Goal: Find contact information: Find contact information

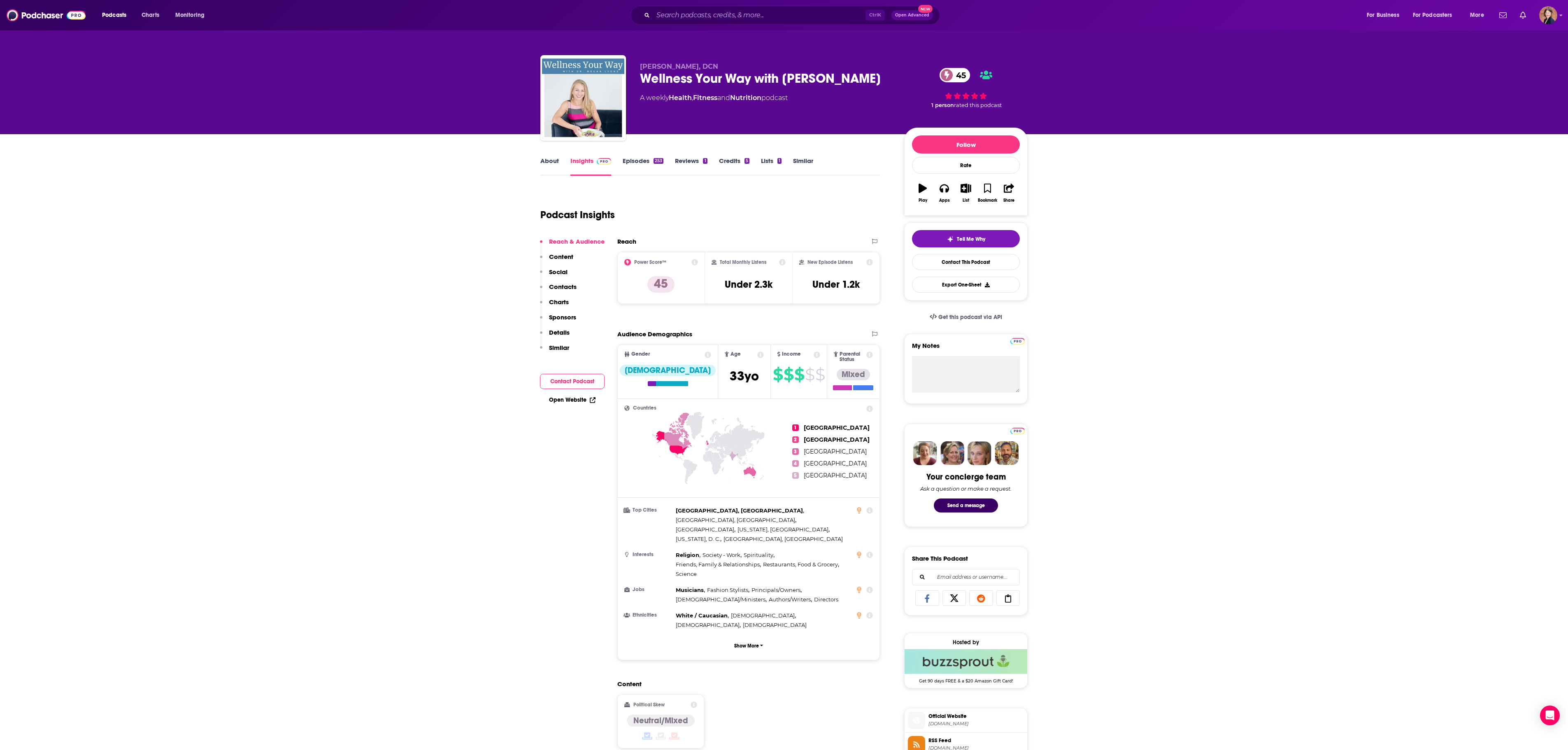
click at [794, 72] on div "Wellness Your Way with Dr. Megan Lyons 45" at bounding box center [765, 79] width 251 height 16
copy div "Wellness Your Way with Dr. Megan Lyons 45"
click at [713, 70] on span "Dr. Megan Lyons, DCN" at bounding box center [678, 66] width 78 height 8
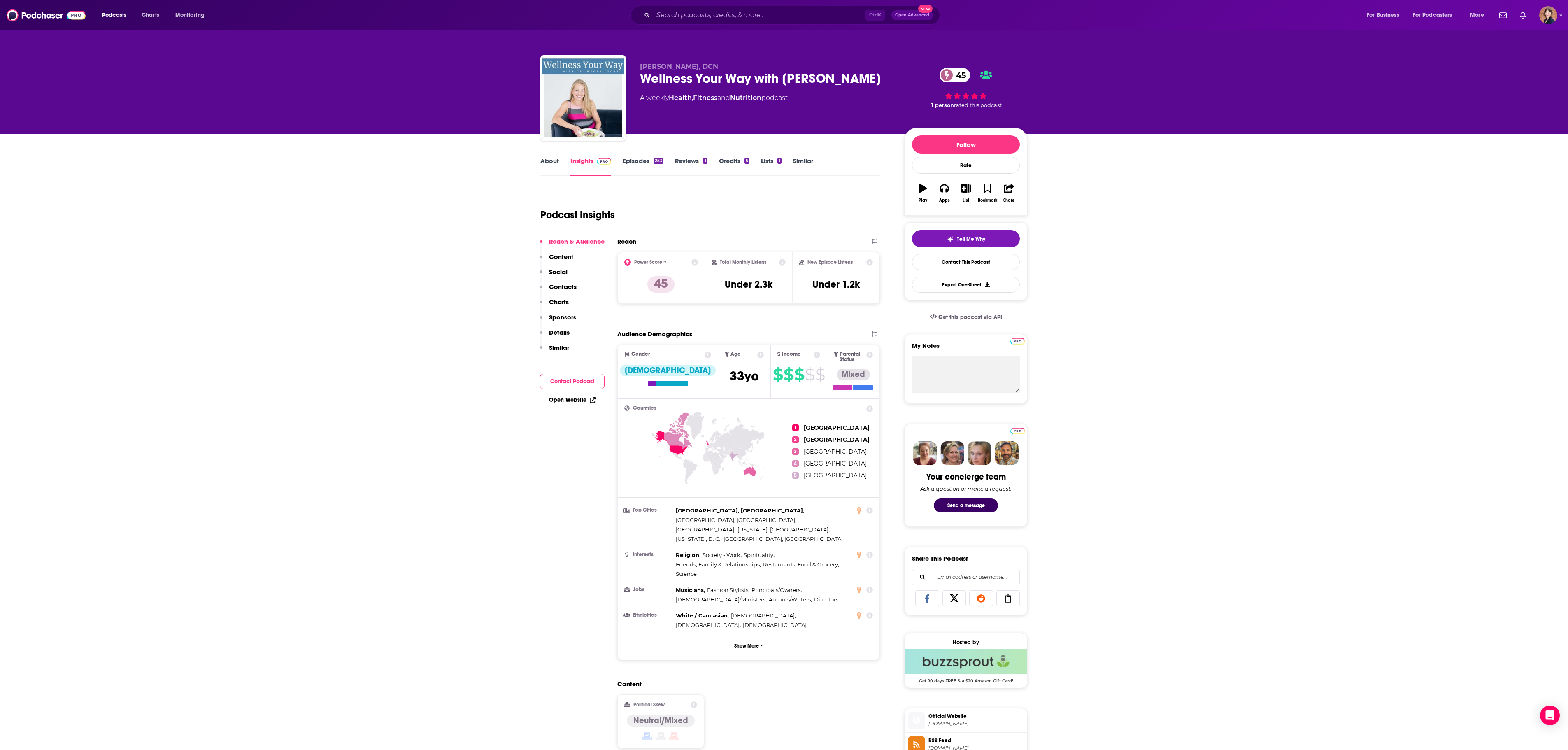
click at [713, 70] on span "Dr. Megan Lyons, DCN" at bounding box center [678, 66] width 78 height 8
click at [715, 80] on div "Wellness Your Way with Dr. Megan Lyons 45" at bounding box center [765, 79] width 251 height 16
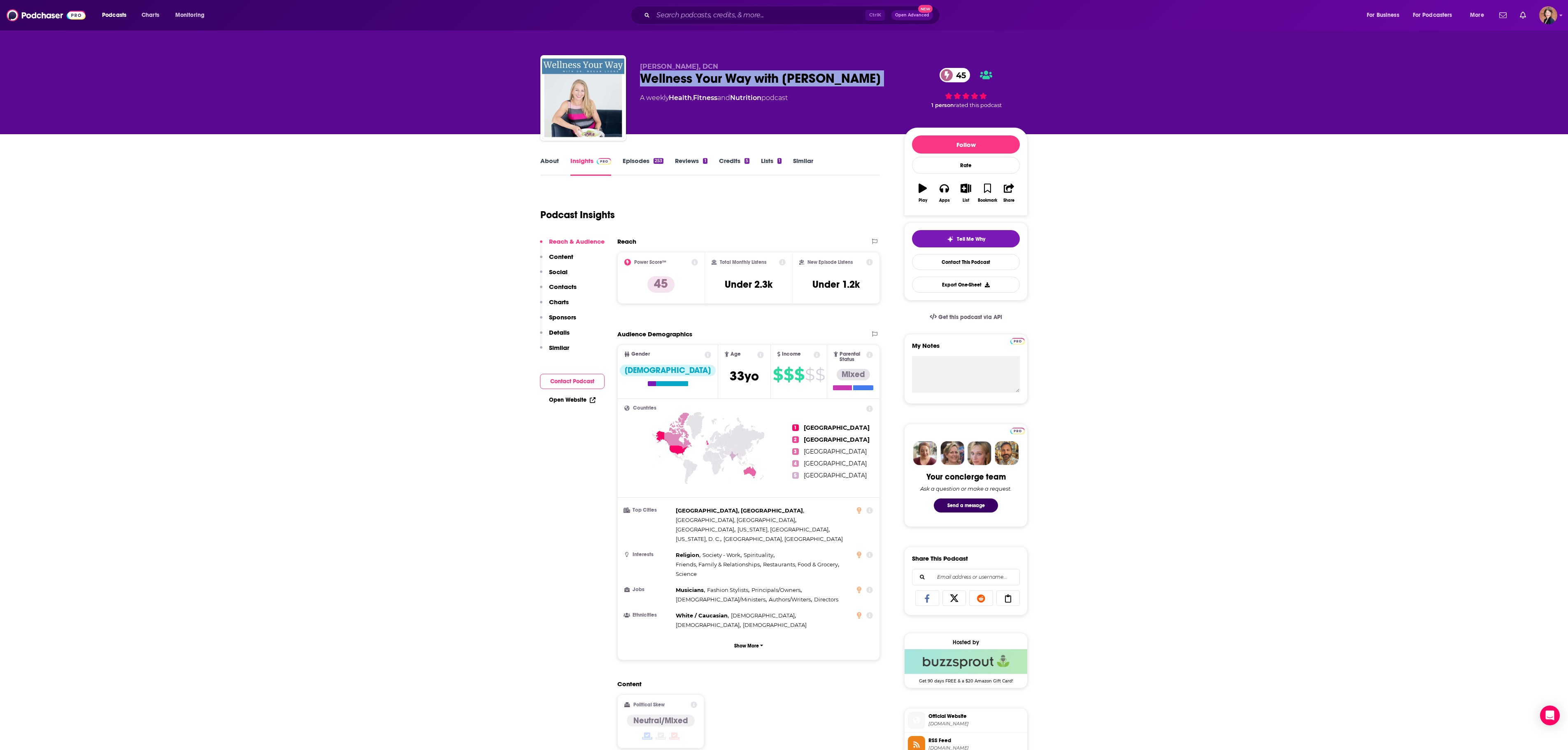
copy div "Wellness Your Way with Dr. Megan Lyons 45"
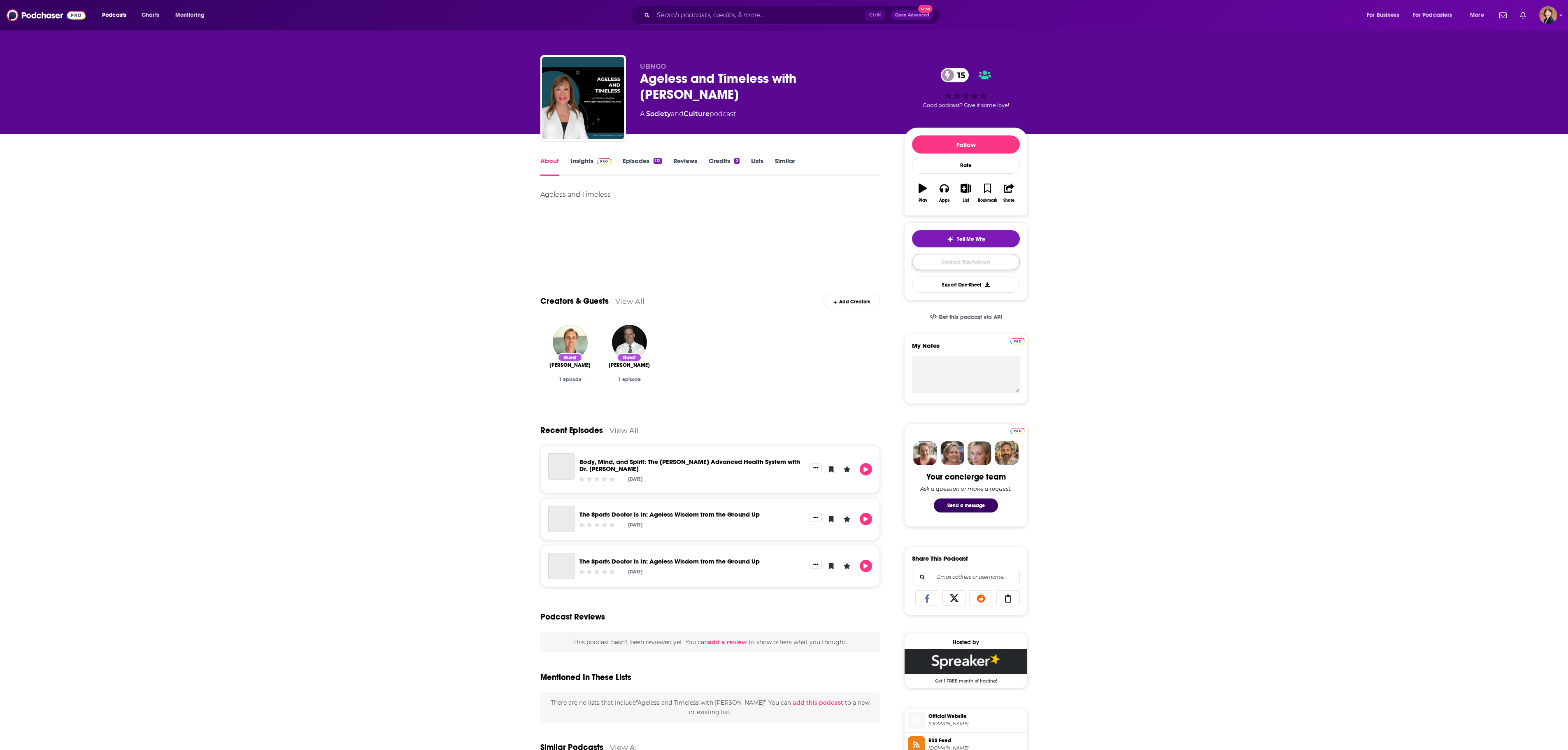
click at [988, 266] on link "Contact This Podcast" at bounding box center [966, 262] width 108 height 16
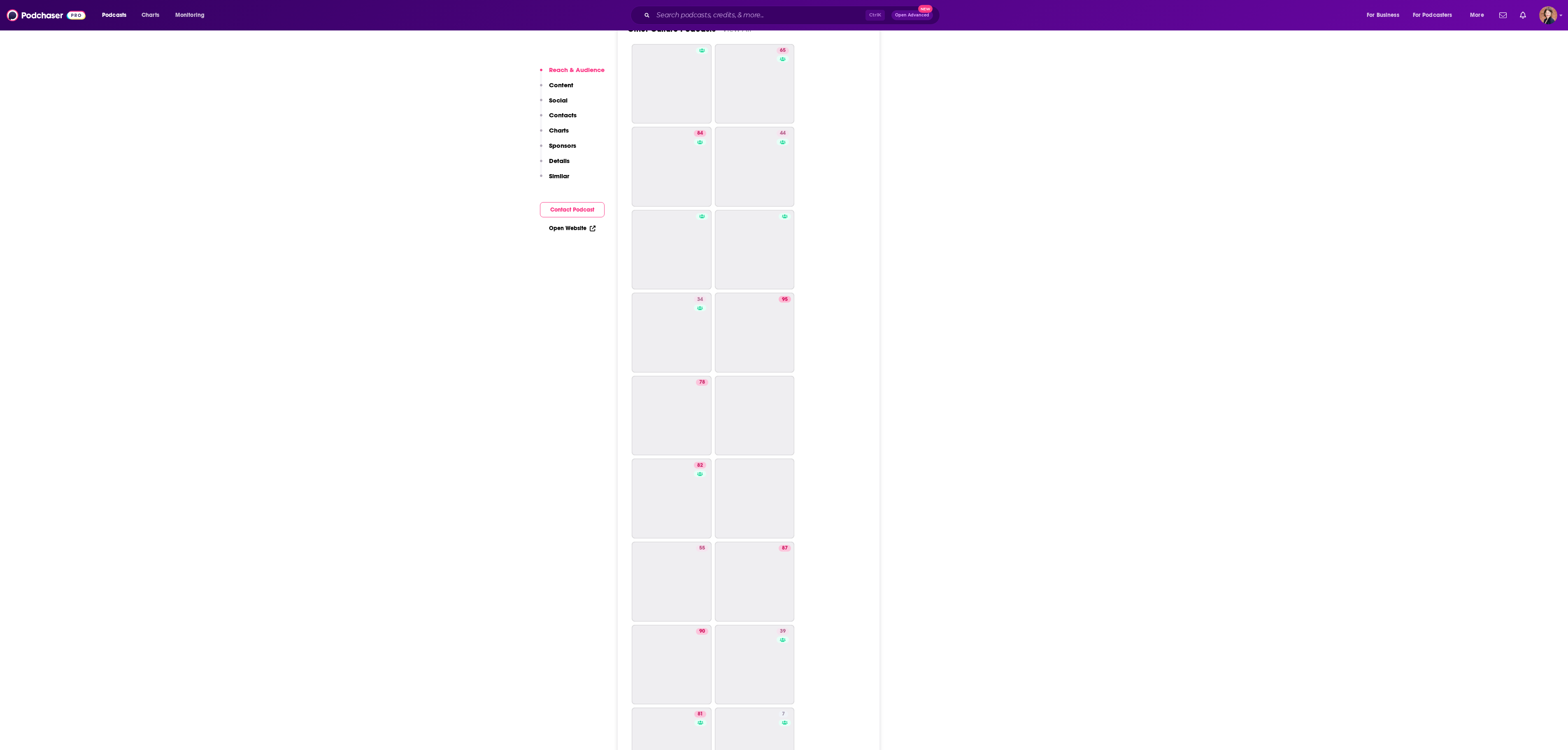
click at [568, 207] on button "Contact Podcast" at bounding box center [572, 209] width 64 height 15
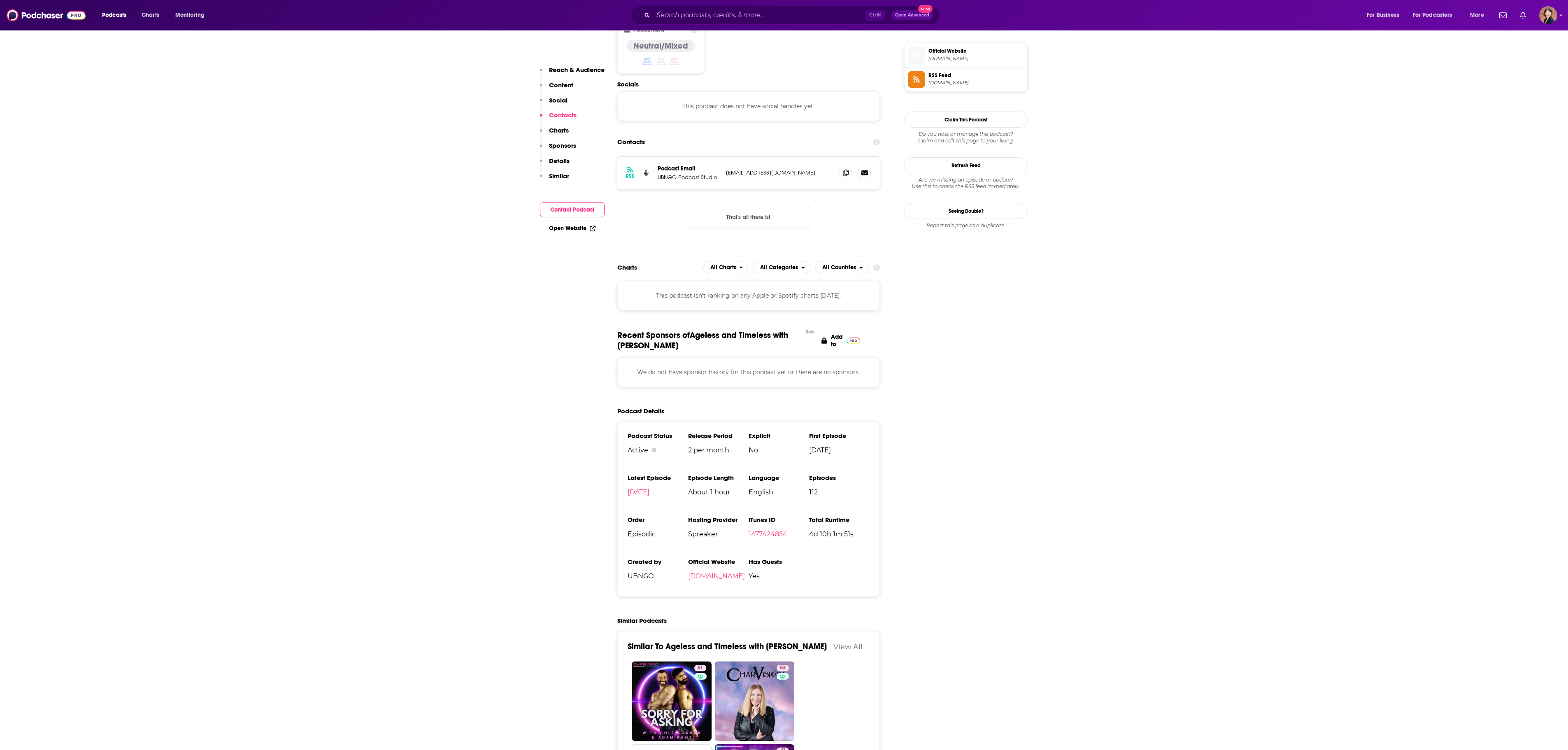
scroll to position [663, 0]
drag, startPoint x: 843, startPoint y: 157, endPoint x: 848, endPoint y: 157, distance: 5.0
click at [846, 168] on span at bounding box center [845, 174] width 12 height 12
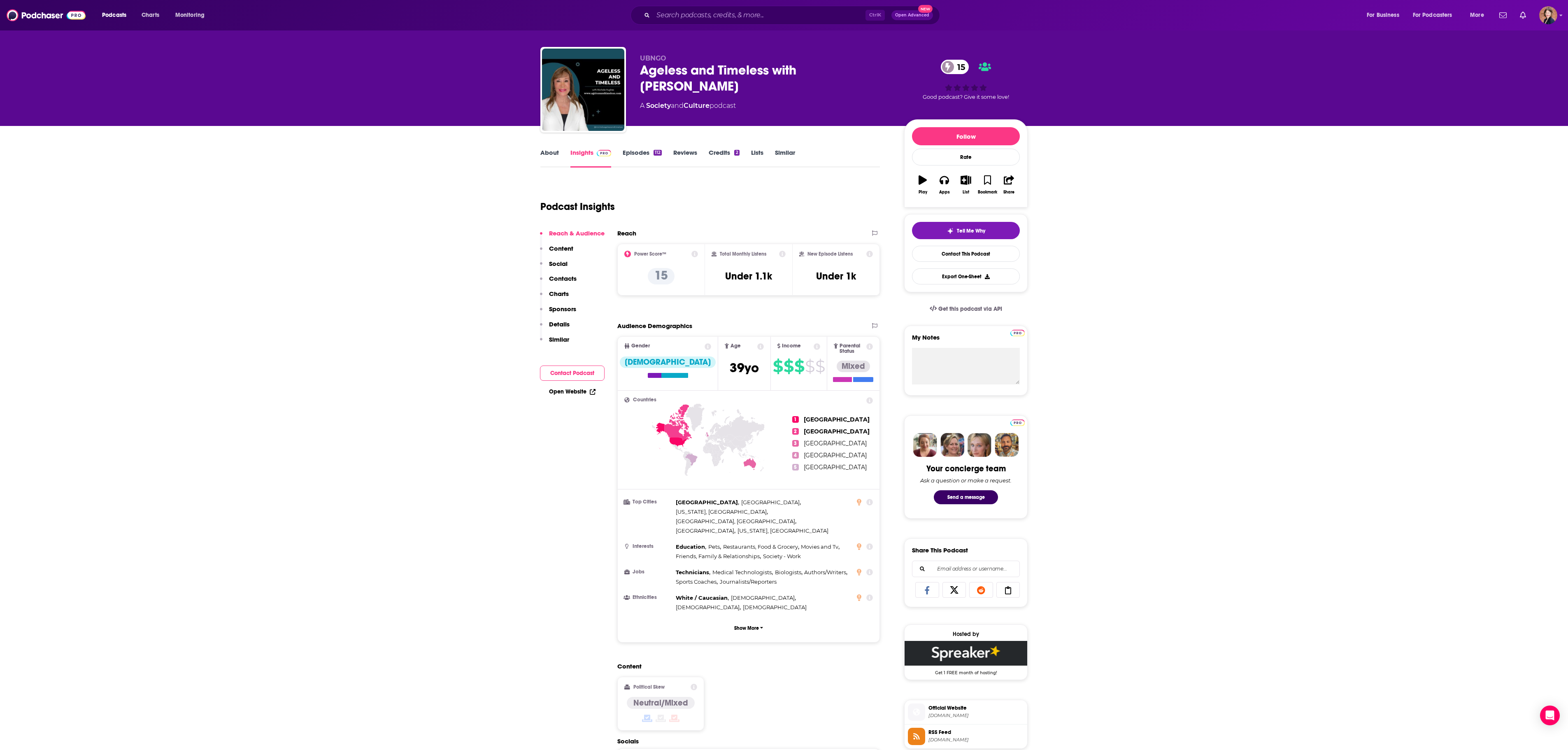
scroll to position [0, 0]
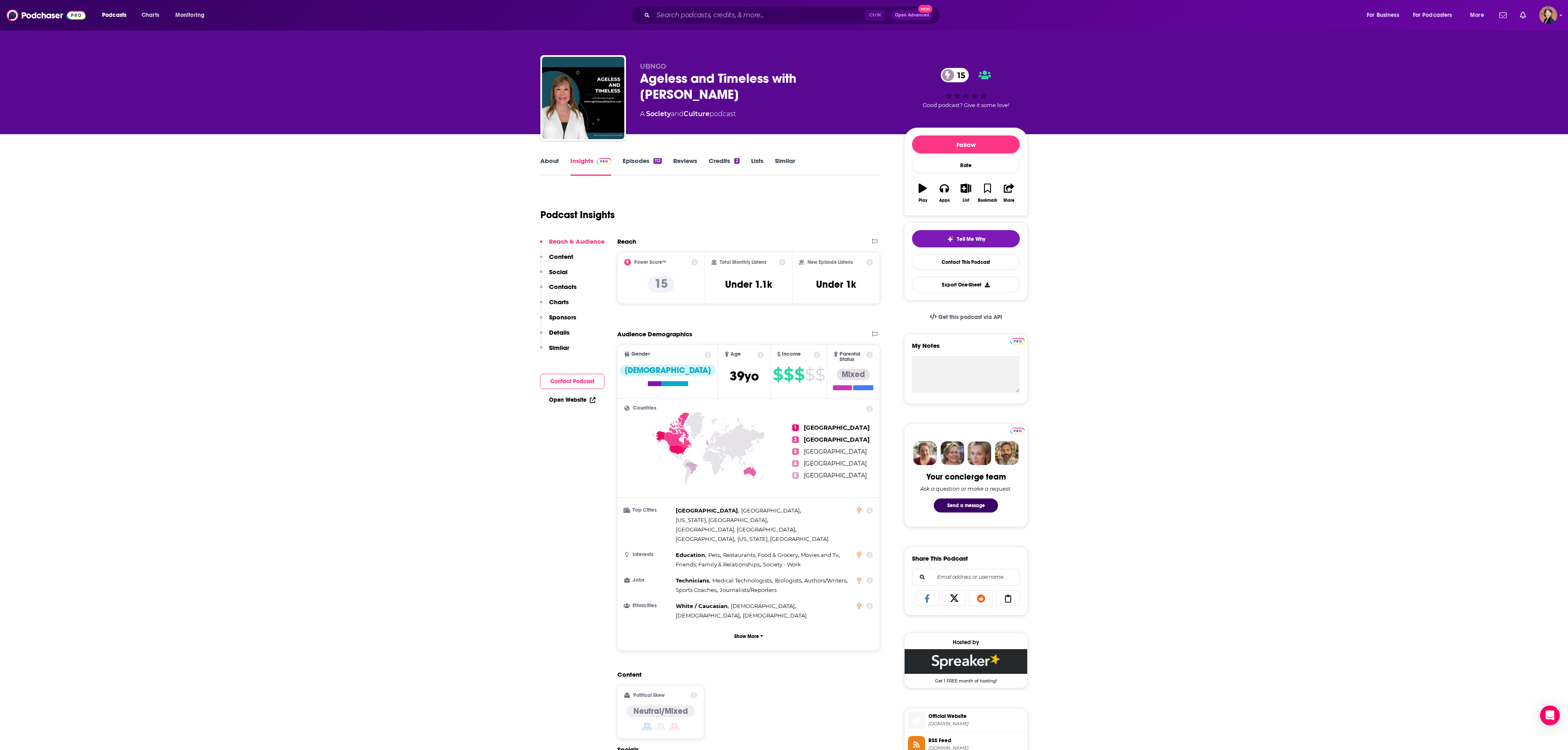
drag, startPoint x: 534, startPoint y: 168, endPoint x: 552, endPoint y: 160, distance: 19.7
click at [556, 158] on link "About" at bounding box center [550, 166] width 18 height 19
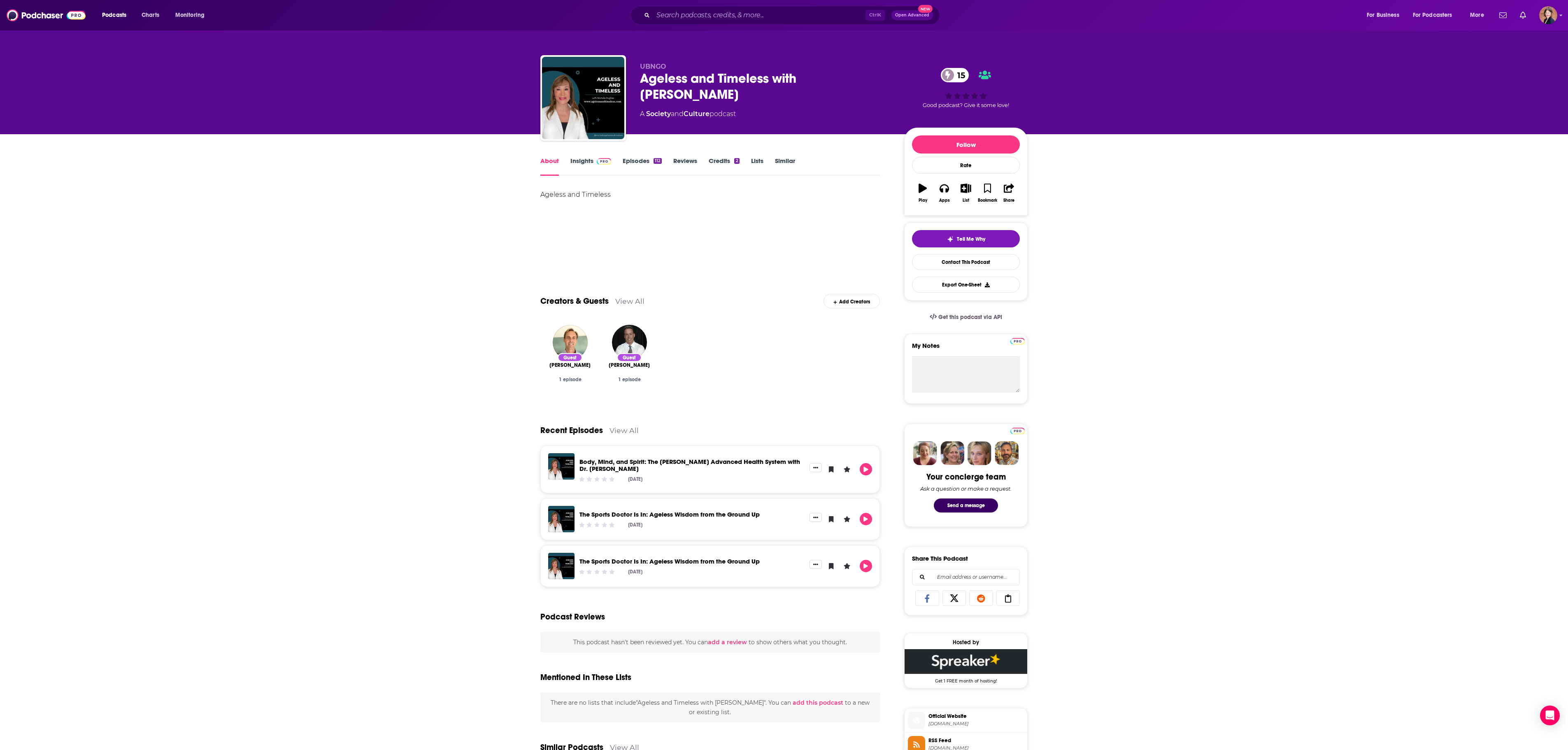
click at [720, 6] on div "Podcasts Charts Monitoring Ctrl K Open Advanced New For Business For Podcasters…" at bounding box center [784, 15] width 1568 height 31
click at [717, 10] on input "Search podcasts, credits, & more..." at bounding box center [759, 15] width 212 height 13
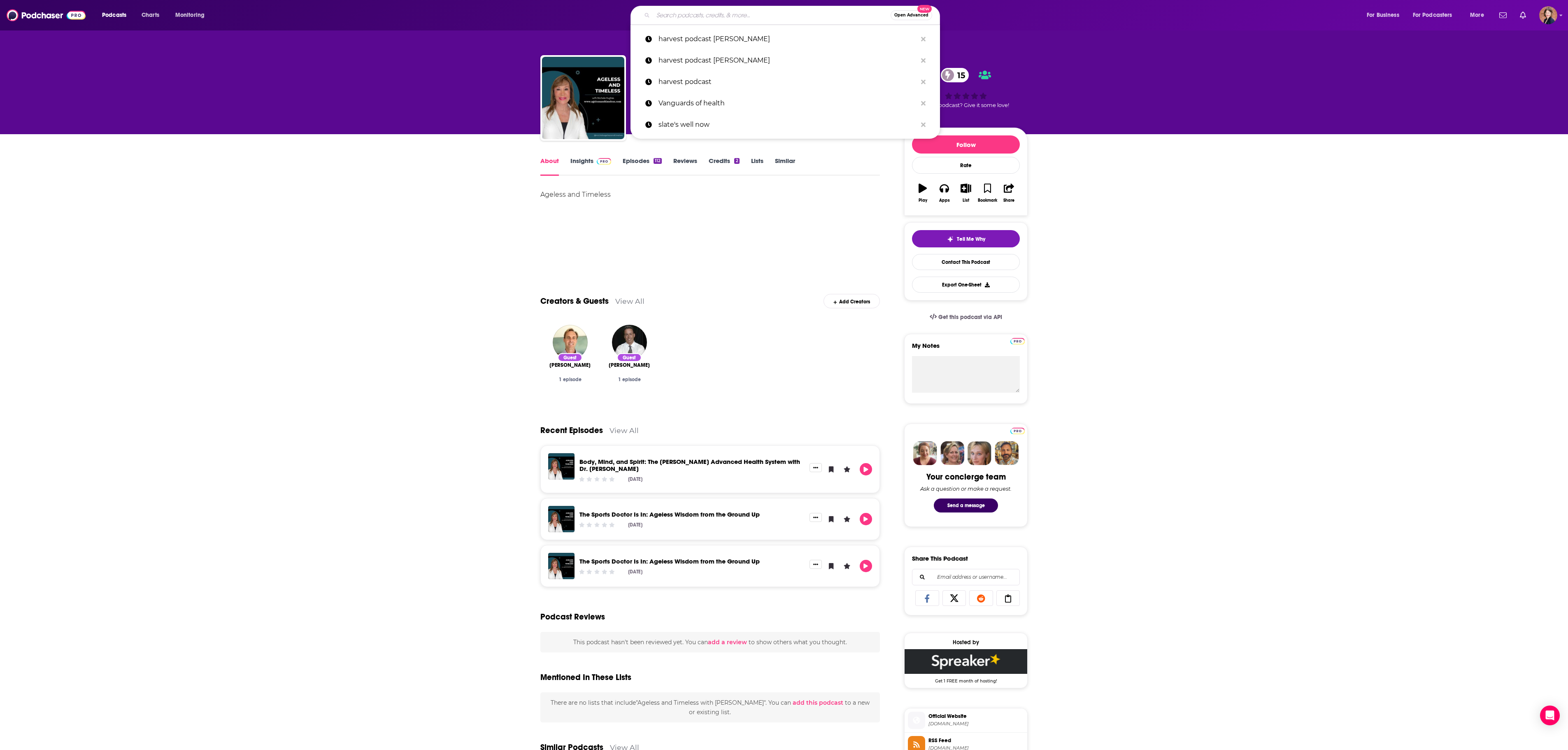
paste input "Bright Side Up"
type input "Bright Side Up"
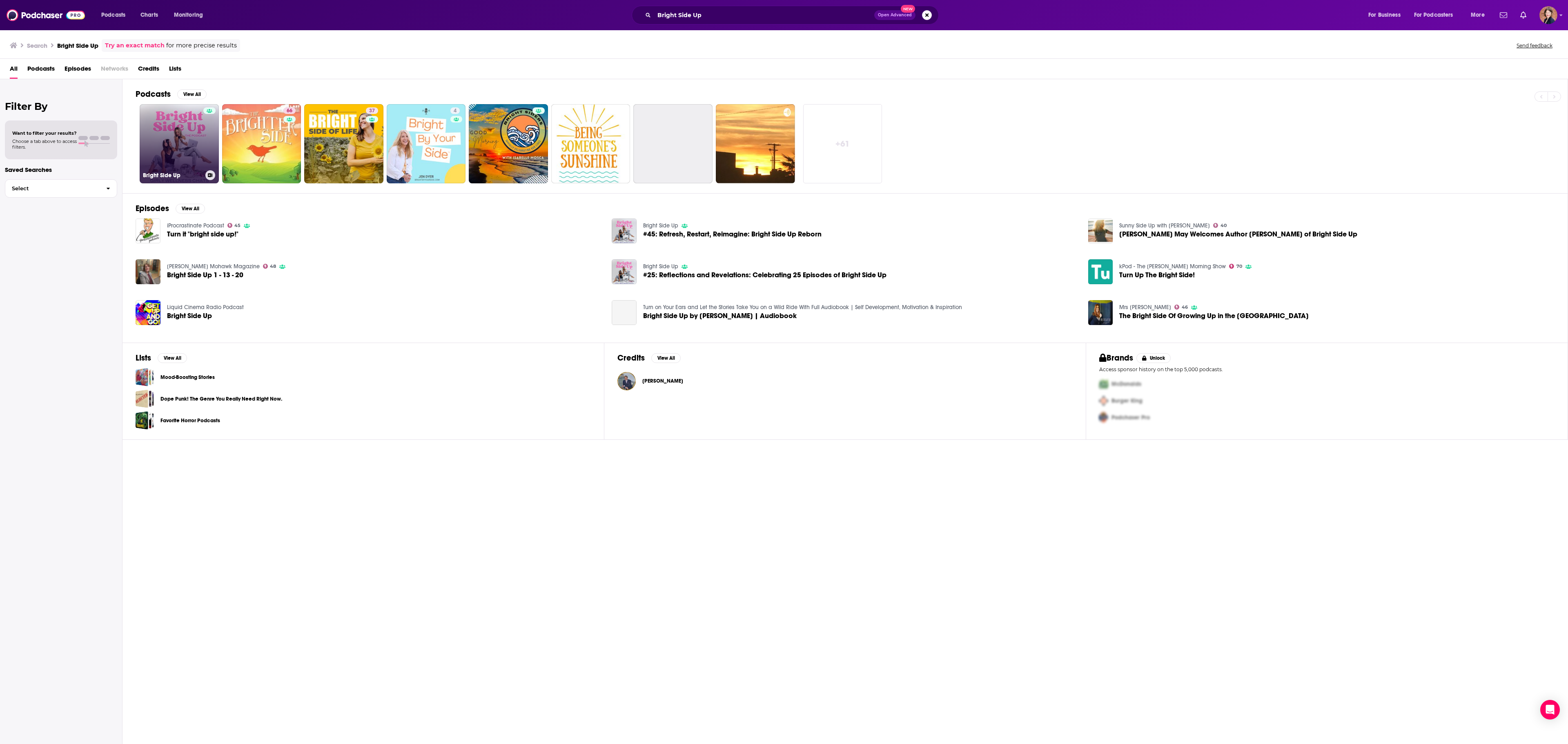
click at [189, 142] on link "Bright Side Up" at bounding box center [179, 144] width 79 height 79
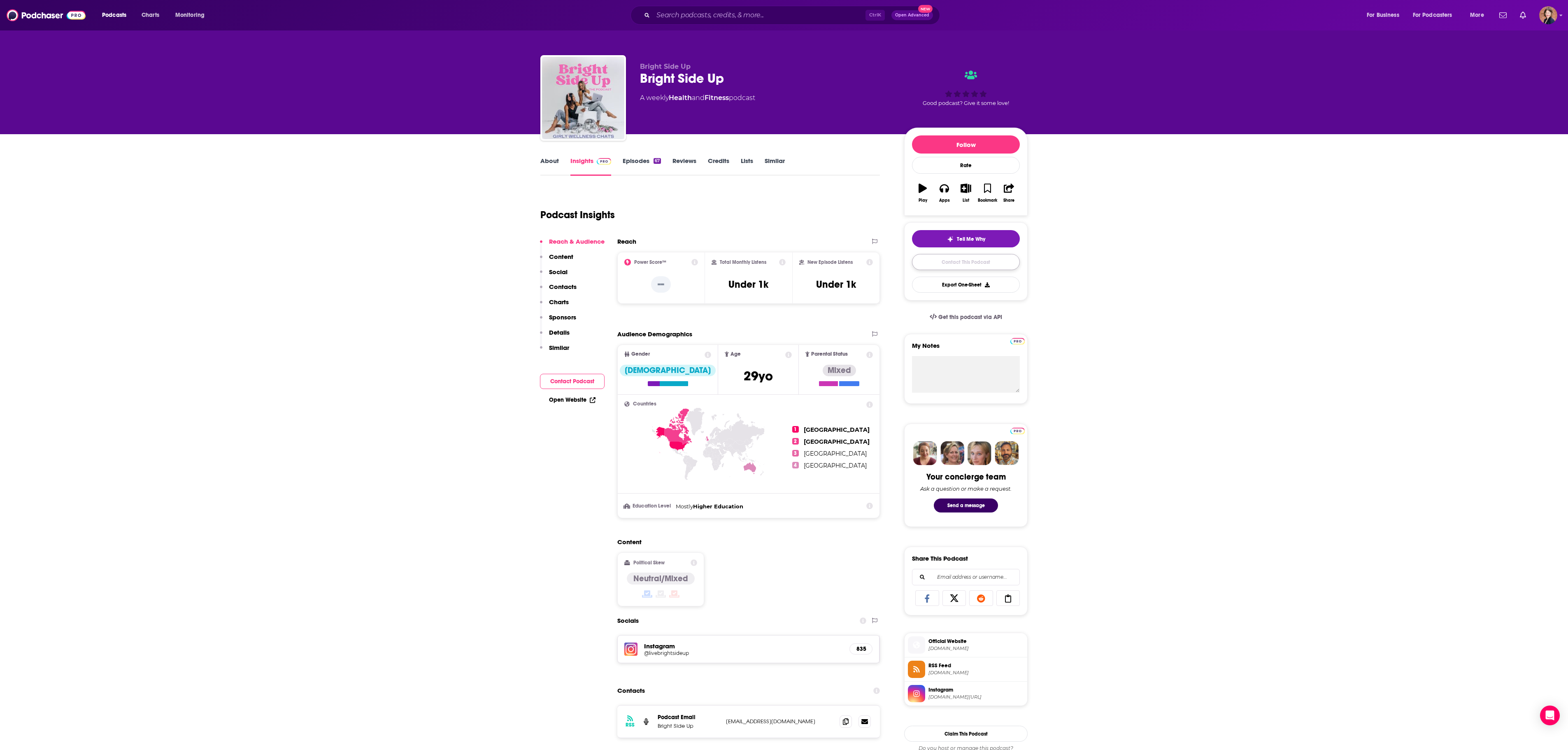
click at [983, 268] on link "Contact This Podcast" at bounding box center [966, 262] width 108 height 16
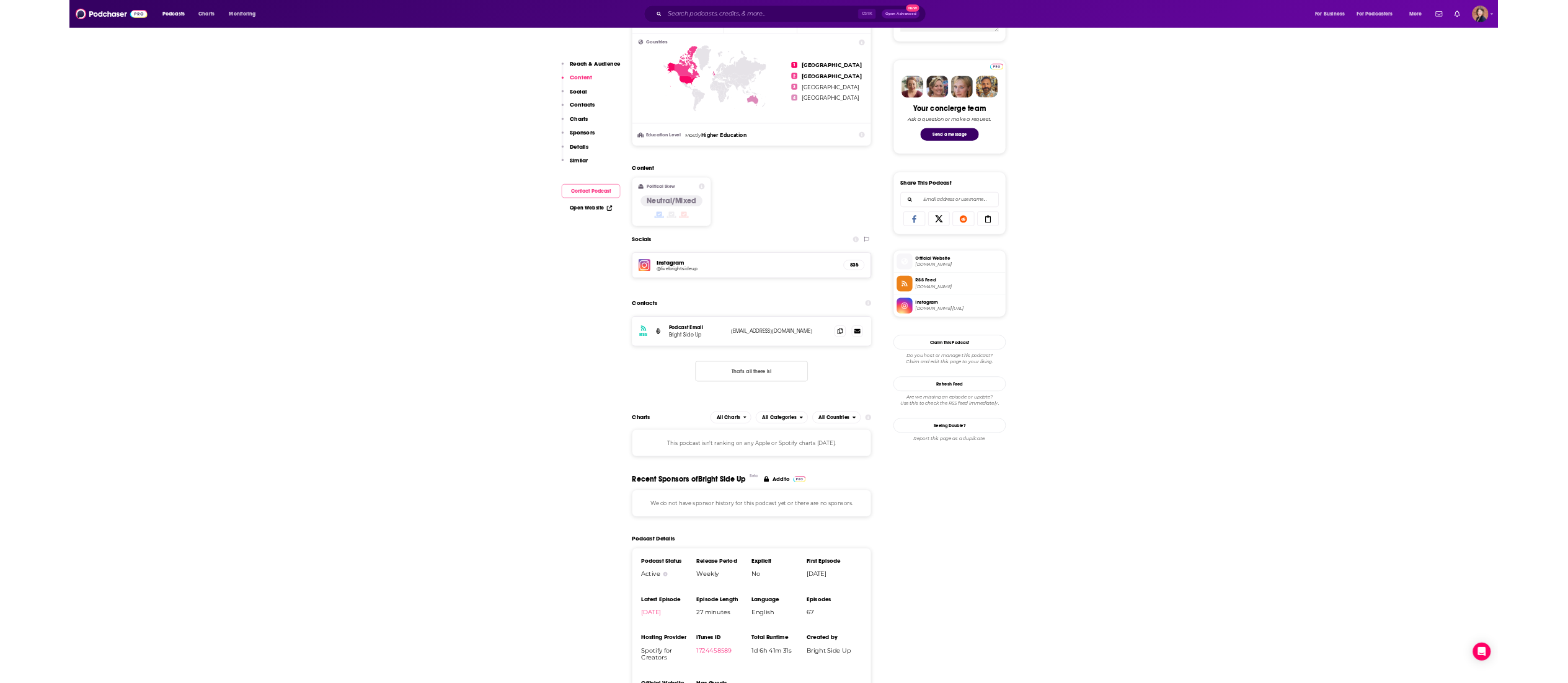
scroll to position [540, 0]
